Goal: Task Accomplishment & Management: Complete application form

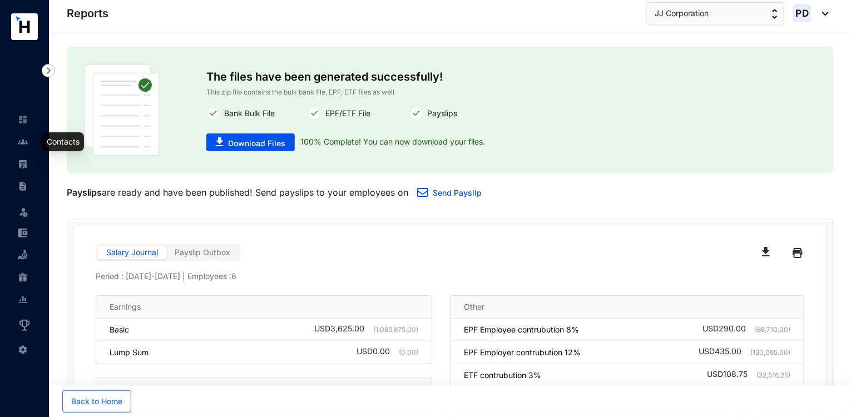
click at [18, 145] on link at bounding box center [32, 141] width 28 height 11
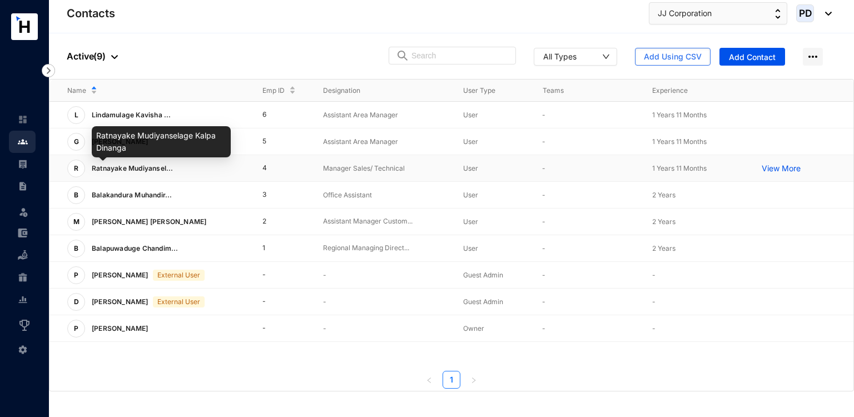
click at [164, 164] on span "Ratnayake Mudiyansel..." at bounding box center [133, 168] width 82 height 8
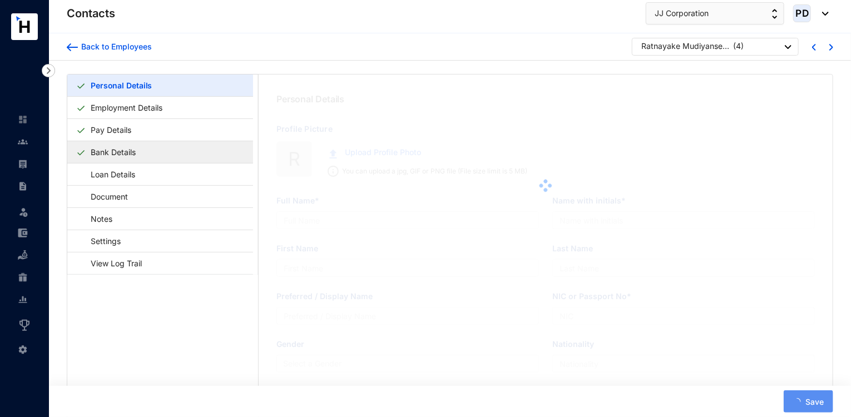
type input "Ratnayake Mudiyanselage Kalpa Dinanga"
type input "R. M. K. [GEOGRAPHIC_DATA]"
type input "Dinanga"
type input "[PERSON_NAME]"
type input "871982872V"
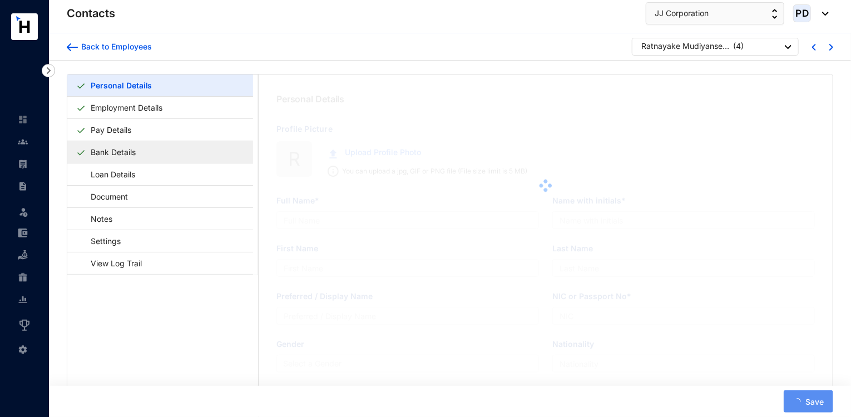
type input "773212112"
type input "N/3/16 De Soysa Flats Moratuwa"
type input "[DATE]"
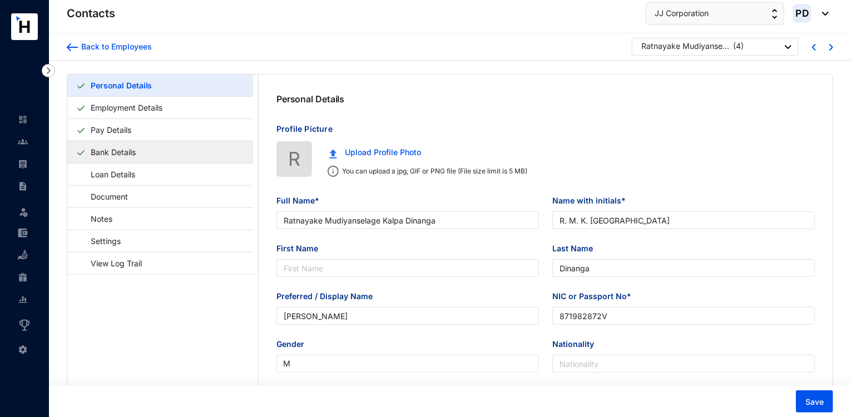
click at [131, 153] on link "Bank Details" at bounding box center [113, 152] width 54 height 23
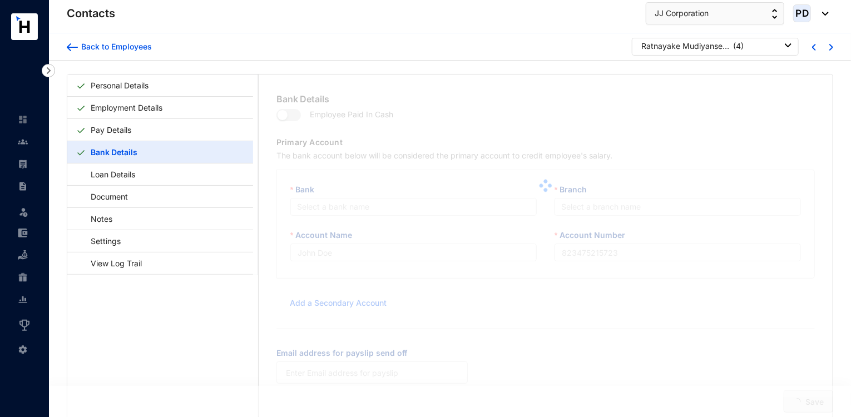
type input "R. M. K. [GEOGRAPHIC_DATA]"
type input "022020353272"
type input "[DOMAIN_NAME][EMAIL_ADDRESS][DOMAIN_NAME]"
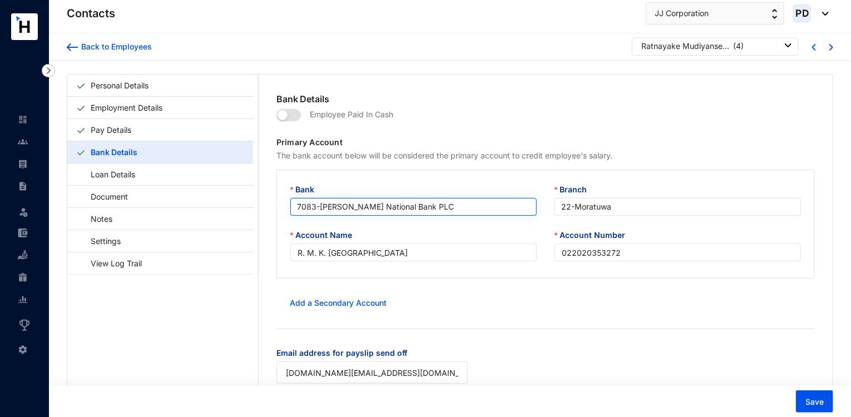
click at [492, 202] on span "7083 - [PERSON_NAME] National Bank PLC" at bounding box center [413, 207] width 233 height 17
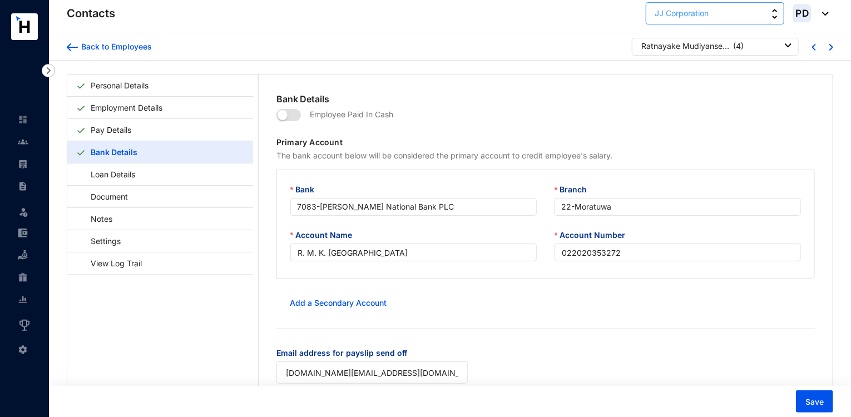
click at [763, 5] on button "JJ Corporation" at bounding box center [715, 13] width 139 height 22
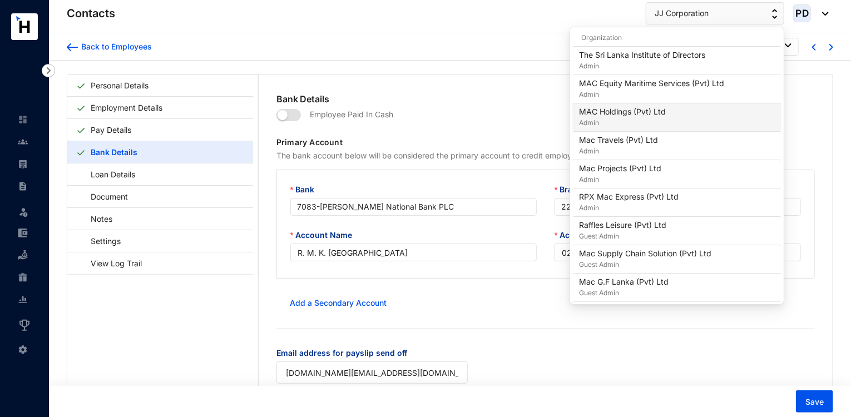
click at [634, 122] on p "Admin" at bounding box center [622, 122] width 87 height 11
